Goal: Task Accomplishment & Management: Use online tool/utility

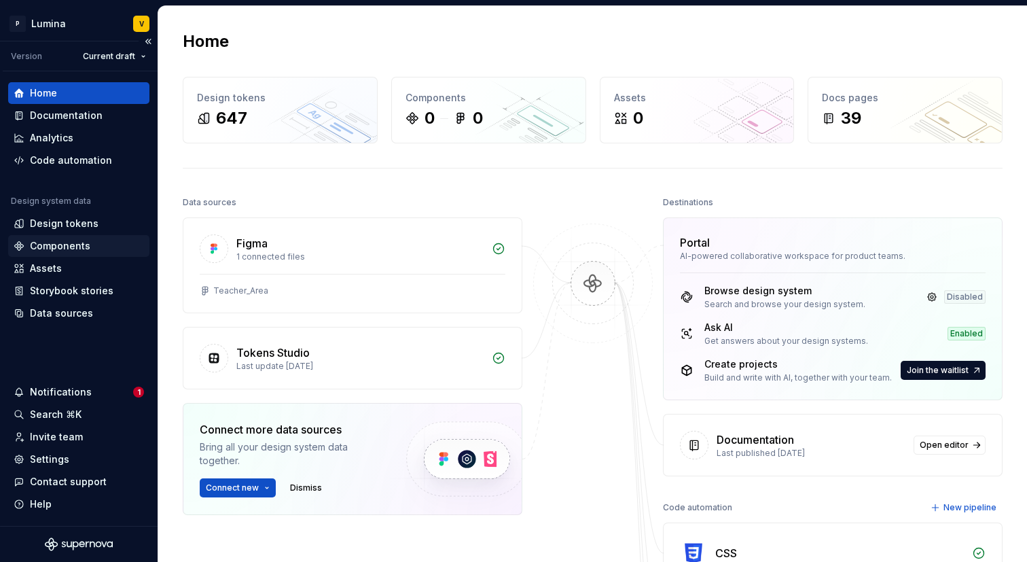
click at [61, 245] on div "Components" at bounding box center [60, 246] width 60 height 14
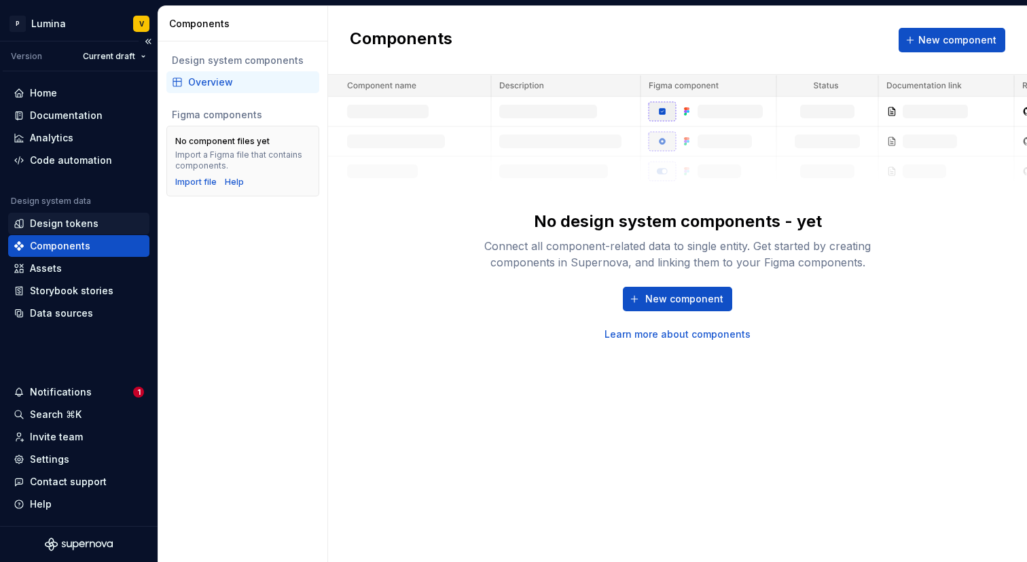
click at [60, 225] on div "Design tokens" at bounding box center [64, 224] width 69 height 14
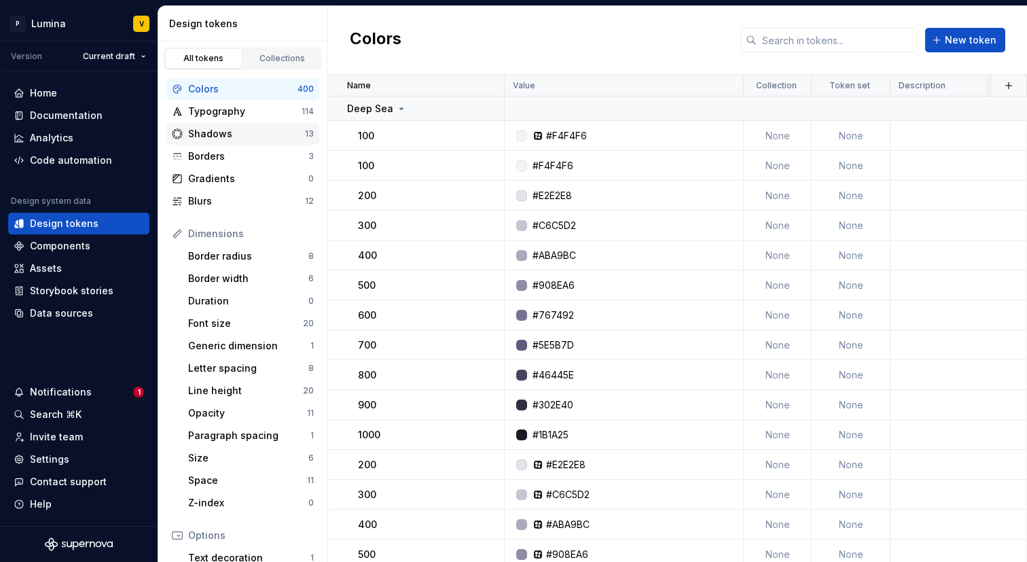
click at [223, 136] on div "Shadows" at bounding box center [246, 134] width 117 height 14
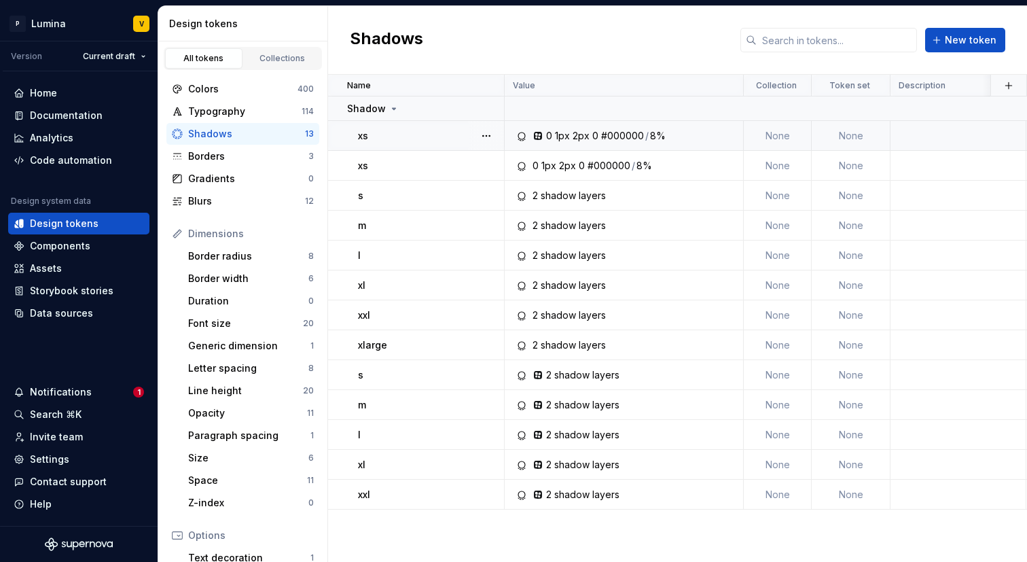
click at [844, 138] on td "None" at bounding box center [850, 136] width 79 height 30
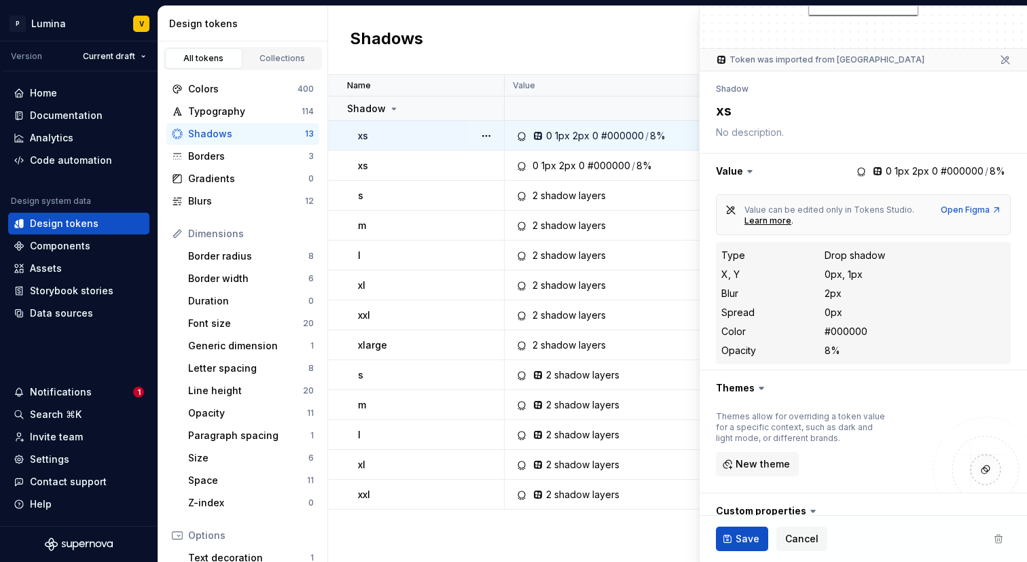
scroll to position [172, 0]
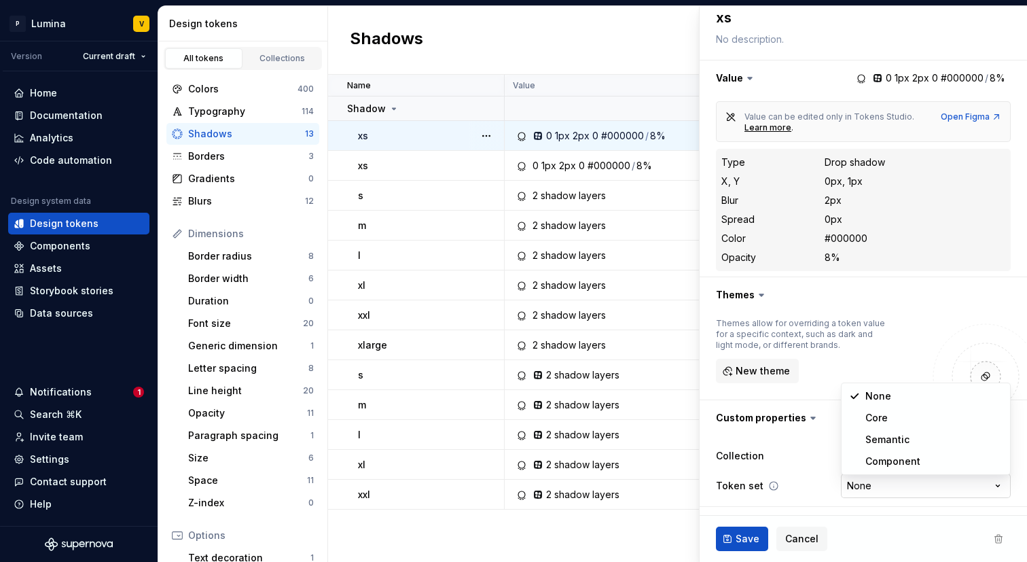
click at [861, 481] on html "P Lumina V Version Current draft Home Documentation Analytics Code automation D…" at bounding box center [513, 281] width 1027 height 562
click at [668, 29] on html "P Lumina V Version Current draft Home Documentation Analytics Code automation D…" at bounding box center [513, 281] width 1027 height 562
click at [667, 35] on div "Shadows New token" at bounding box center [677, 40] width 699 height 69
click at [664, 41] on div "Shadows New token" at bounding box center [677, 40] width 699 height 69
type textarea "*"
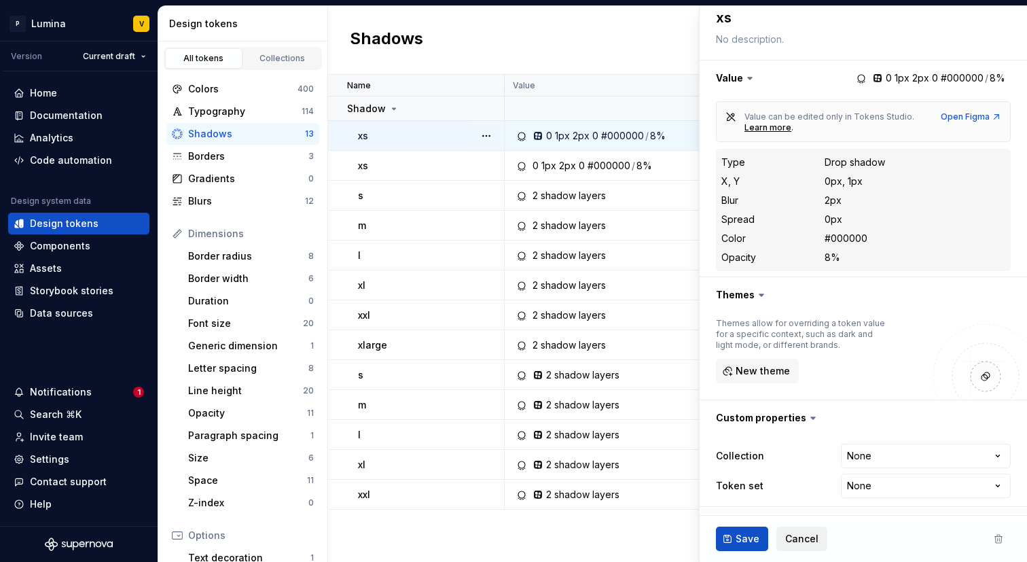
click at [796, 542] on span "Cancel" at bounding box center [801, 539] width 33 height 14
